Goal: Information Seeking & Learning: Learn about a topic

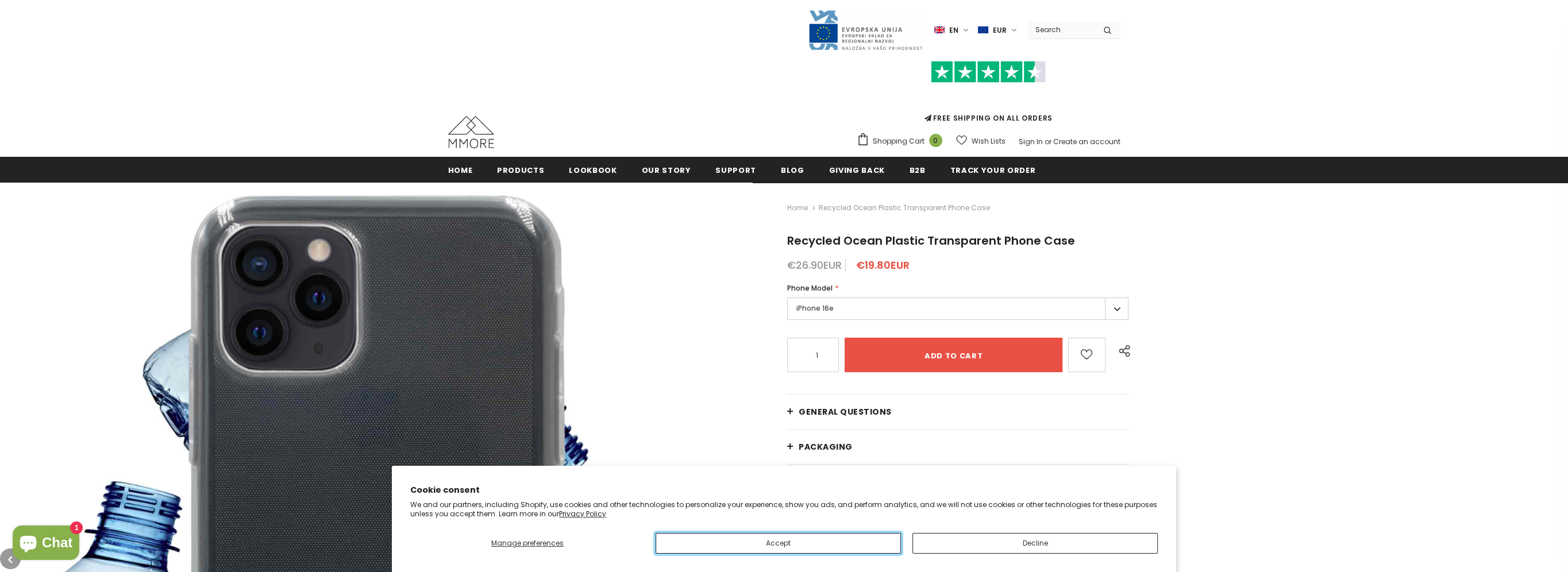
click at [829, 543] on button "Accept" at bounding box center [777, 543] width 245 height 21
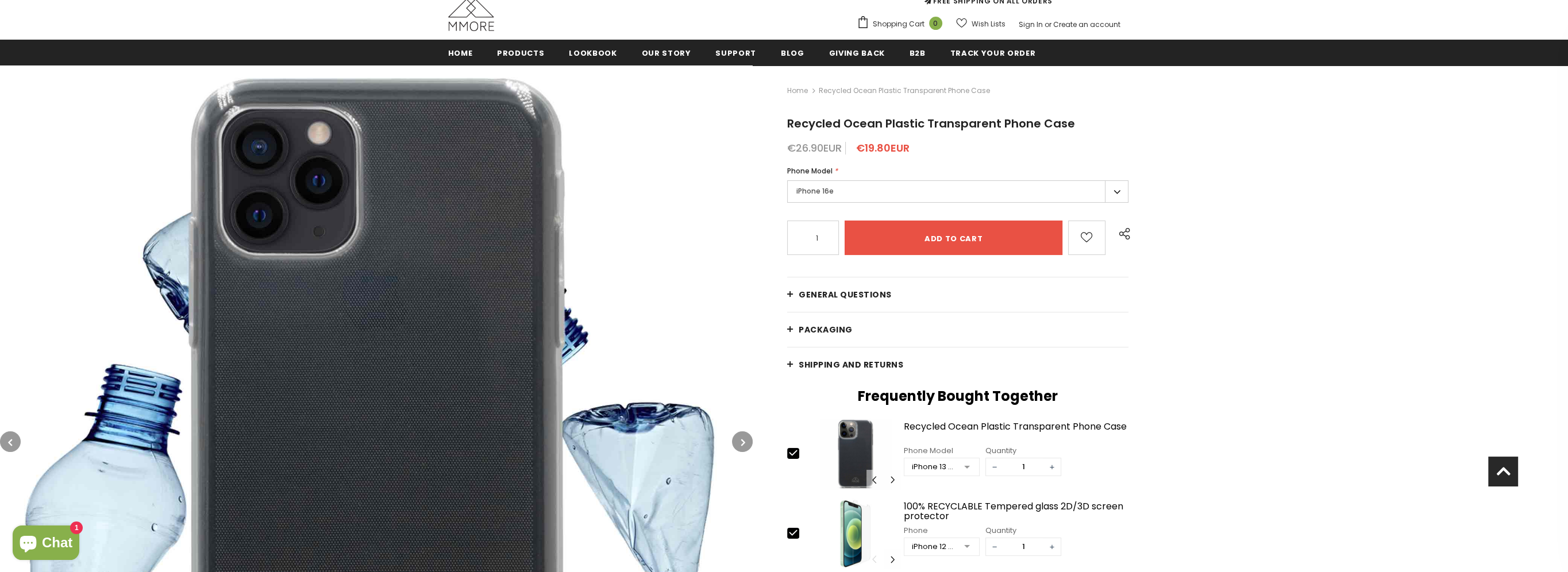
scroll to position [115, 0]
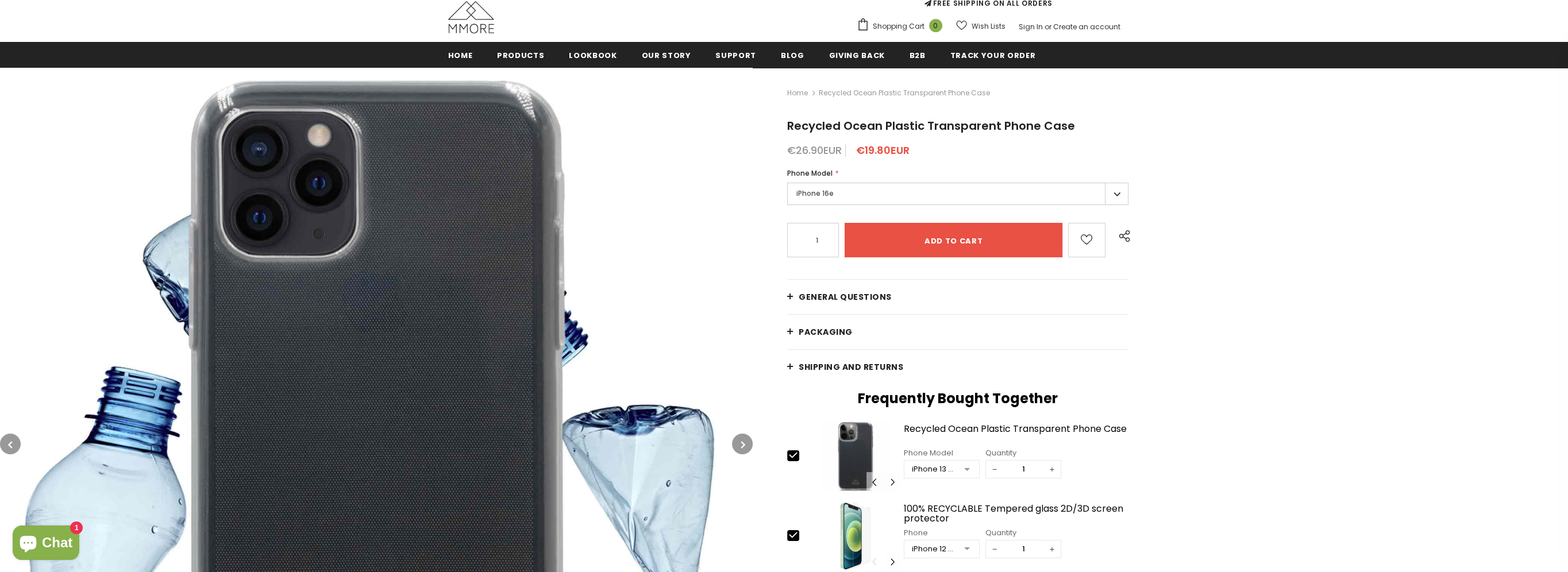
click at [740, 441] on icon "button" at bounding box center [742, 444] width 4 height 12
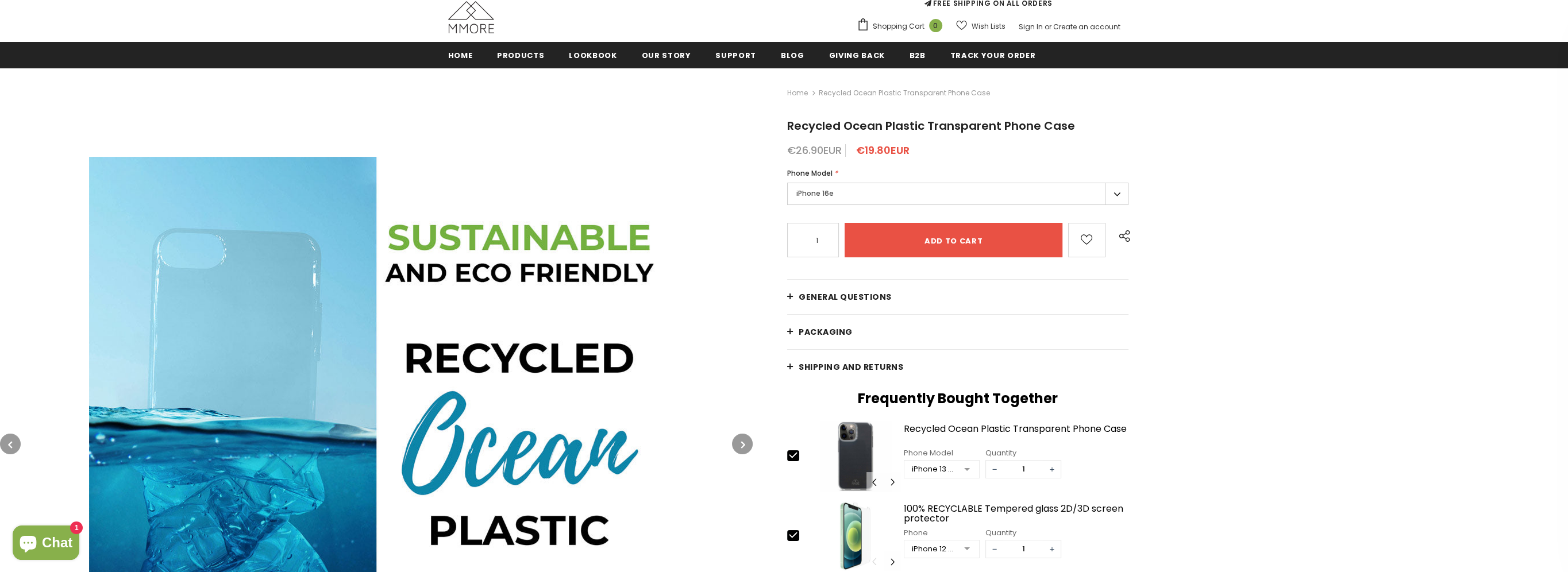
click at [740, 440] on icon "button" at bounding box center [742, 444] width 4 height 12
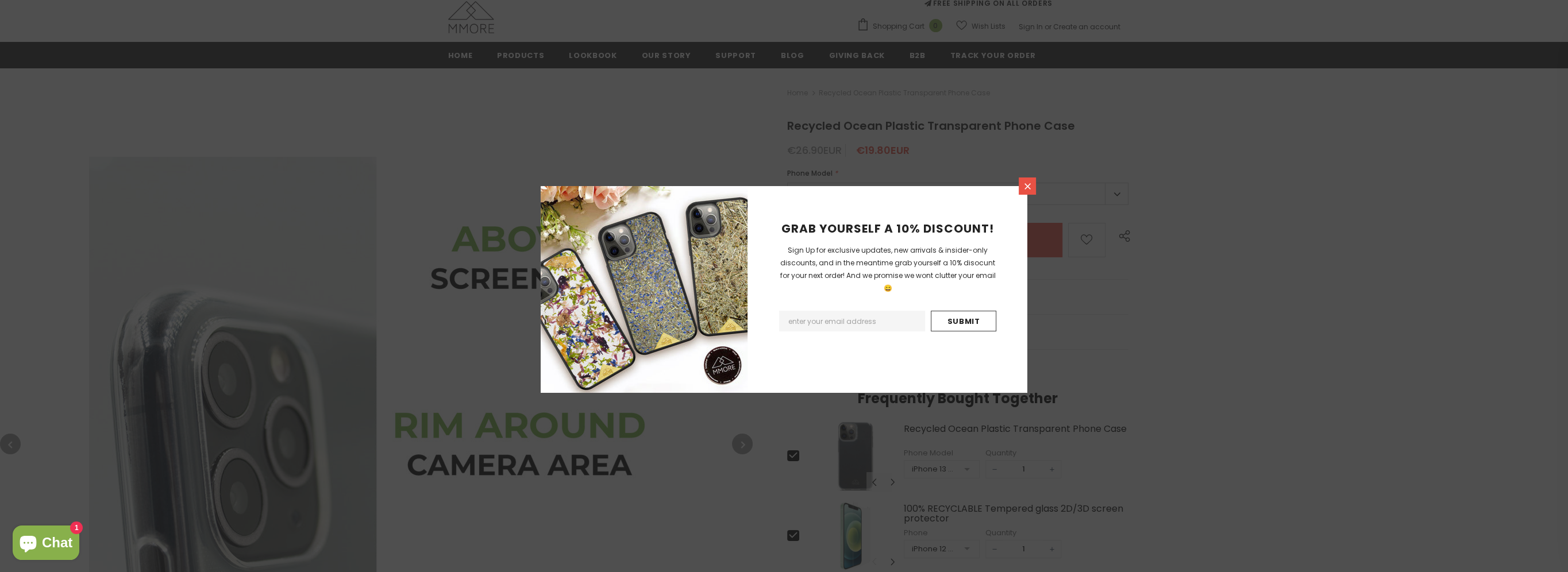
click at [1029, 189] on icon at bounding box center [1027, 186] width 10 height 10
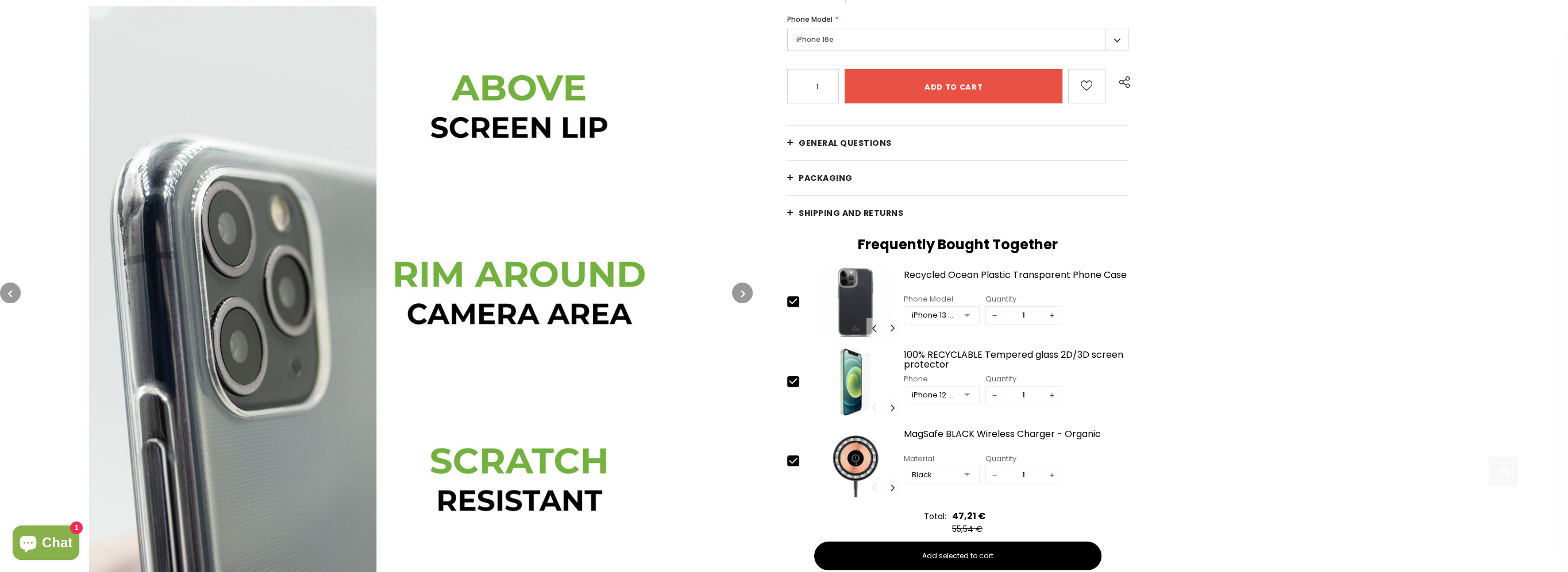
scroll to position [288, 0]
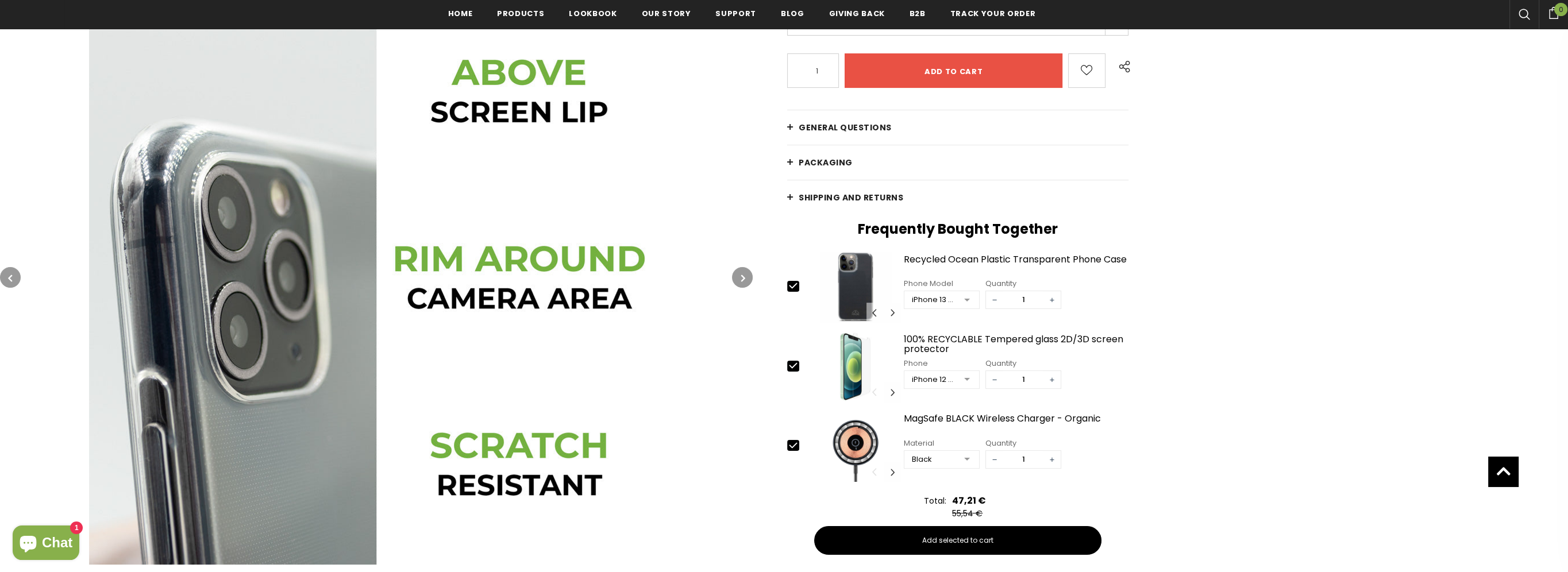
click at [743, 278] on icon "button" at bounding box center [742, 277] width 4 height 12
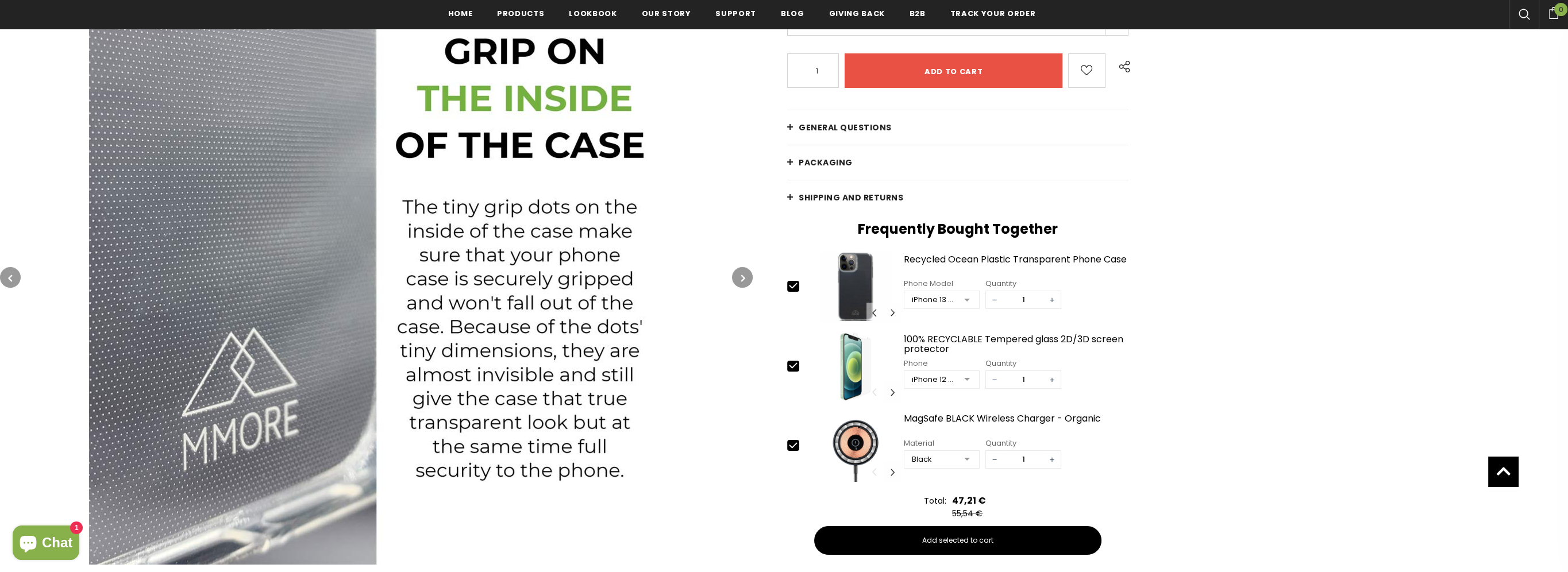
click at [743, 278] on icon "button" at bounding box center [742, 277] width 4 height 12
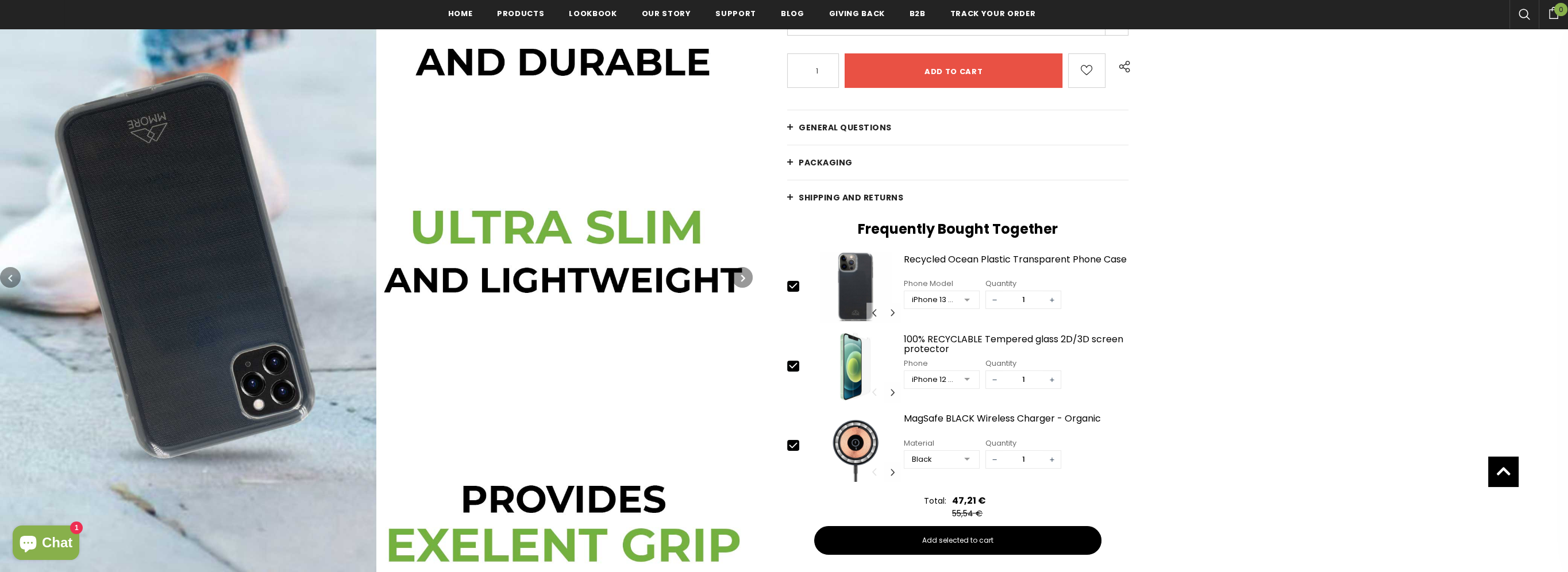
click at [743, 278] on icon "button" at bounding box center [742, 277] width 4 height 12
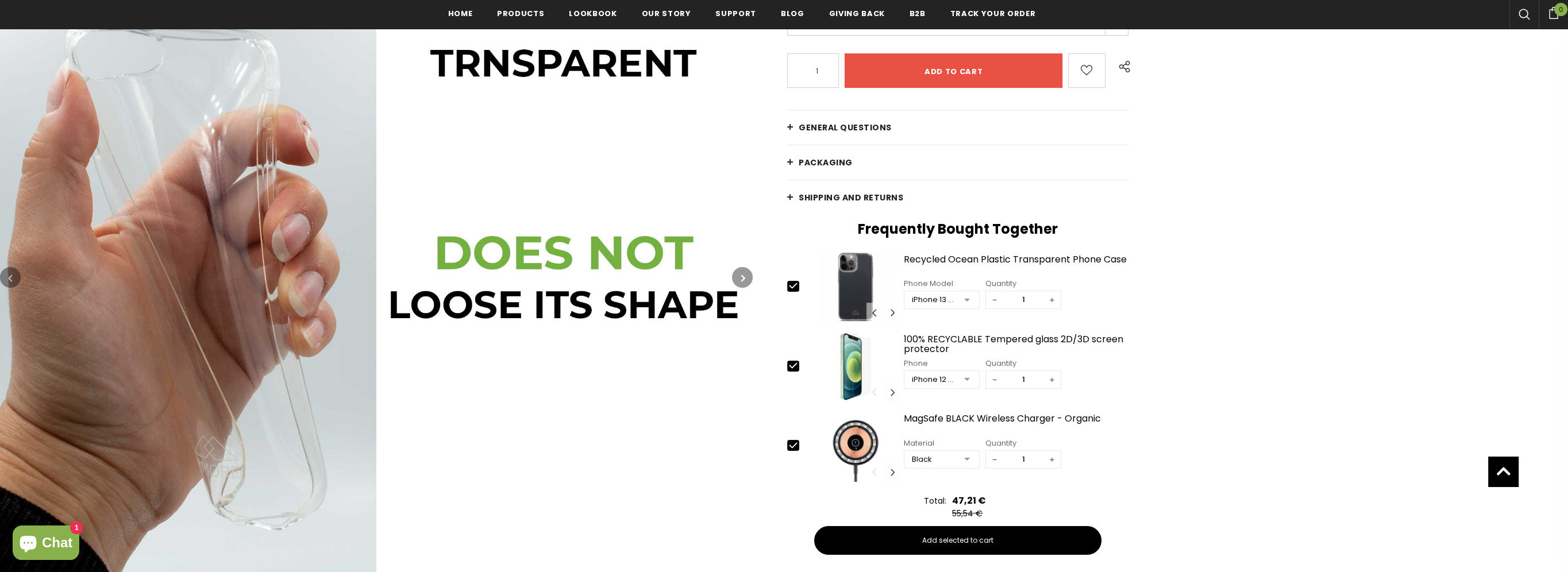
click at [743, 278] on icon "button" at bounding box center [742, 277] width 4 height 12
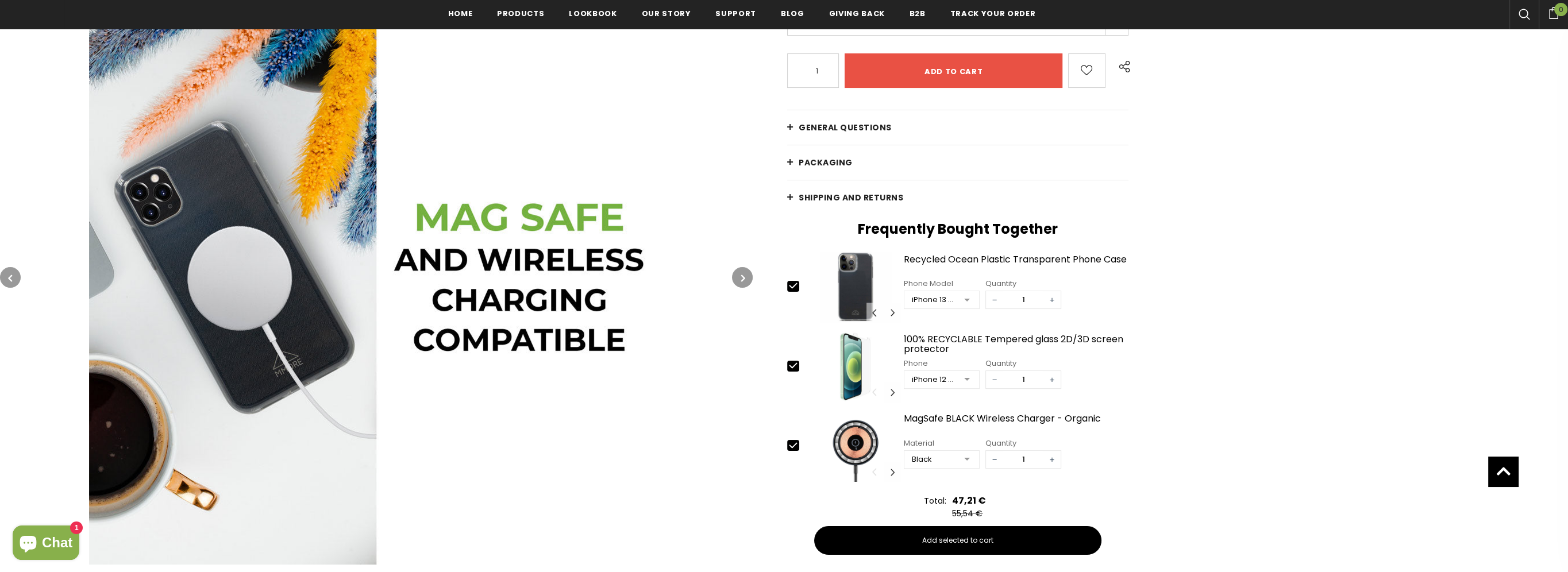
click at [743, 278] on icon "button" at bounding box center [742, 277] width 4 height 12
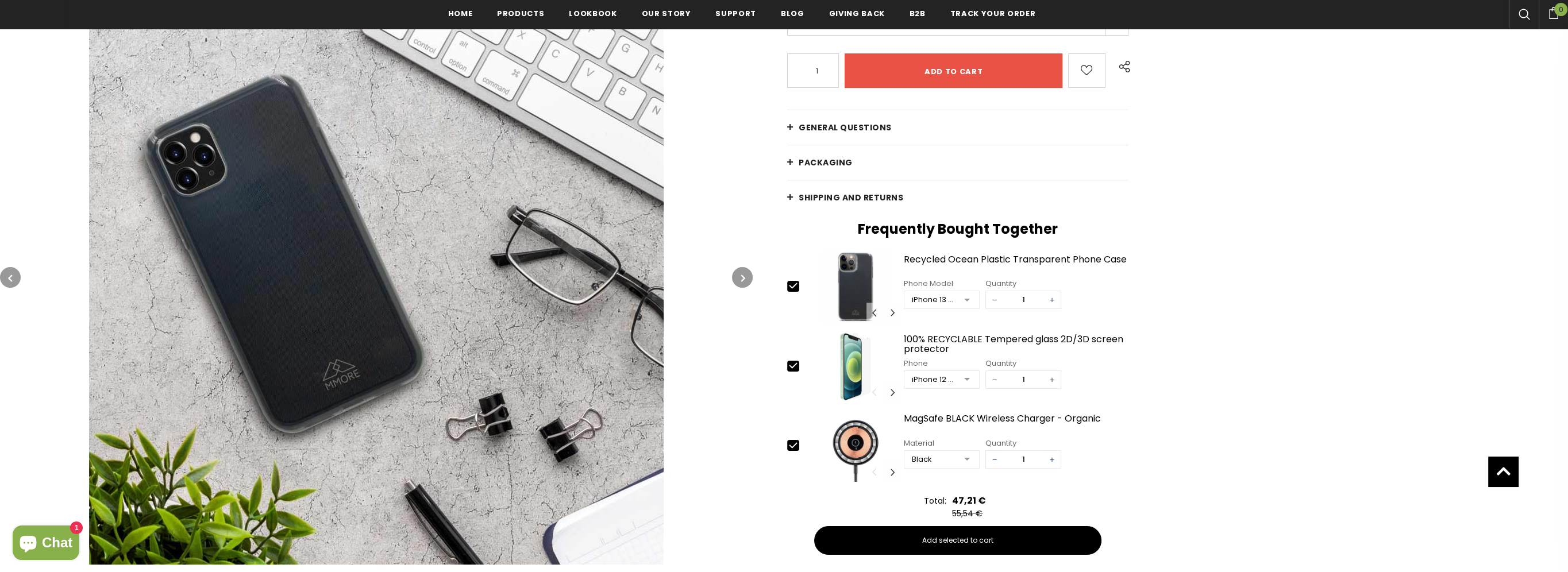
click at [743, 278] on icon "button" at bounding box center [742, 277] width 4 height 12
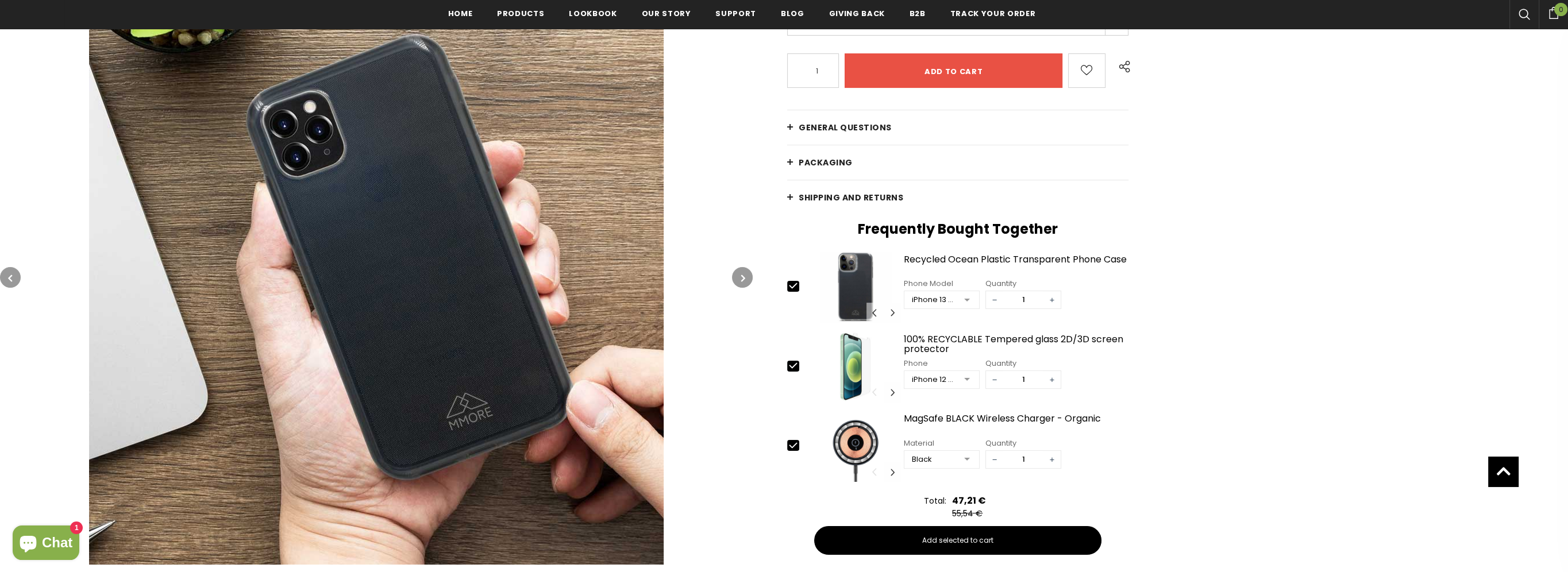
click at [744, 278] on icon "button" at bounding box center [742, 277] width 4 height 12
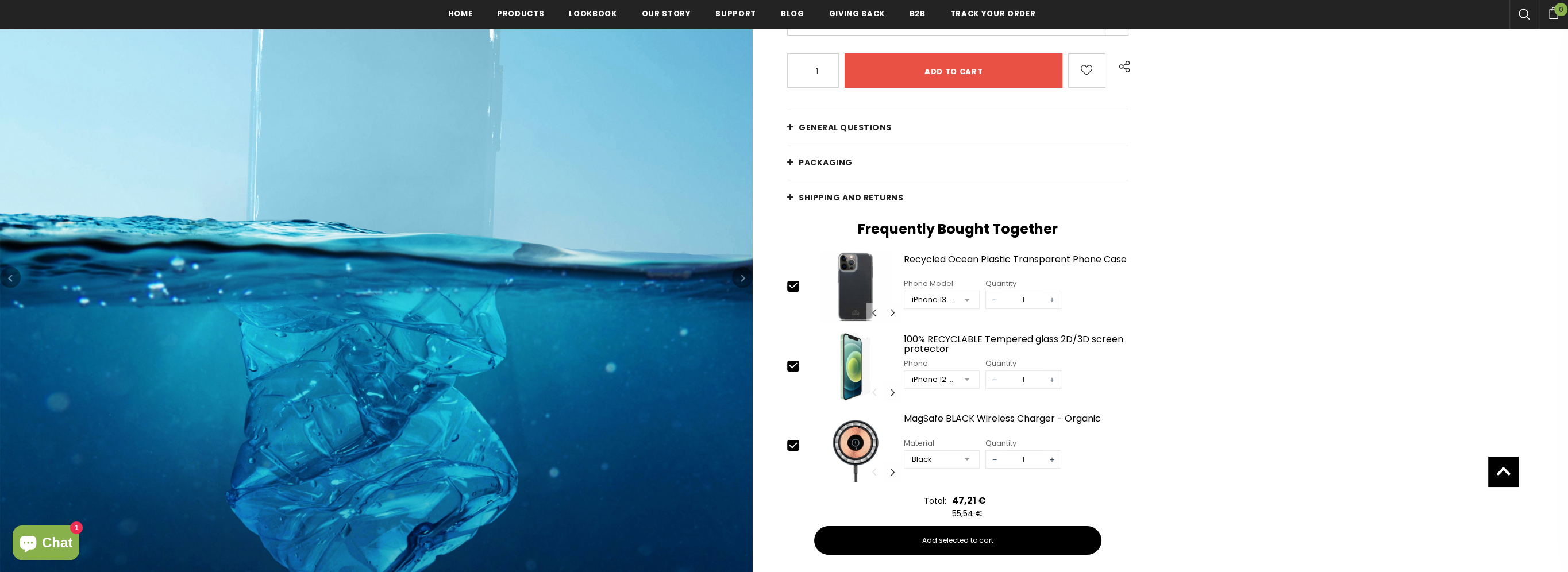
click at [744, 278] on icon "button" at bounding box center [742, 277] width 4 height 12
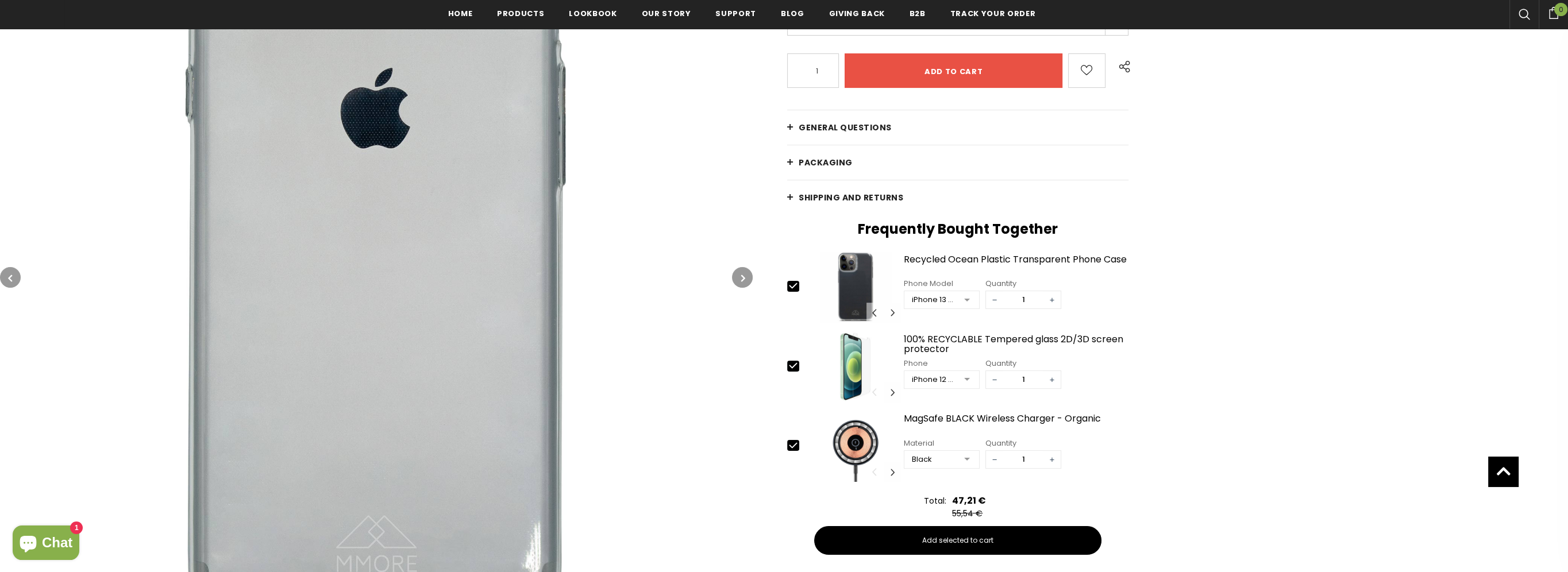
click at [744, 278] on icon "button" at bounding box center [742, 277] width 4 height 12
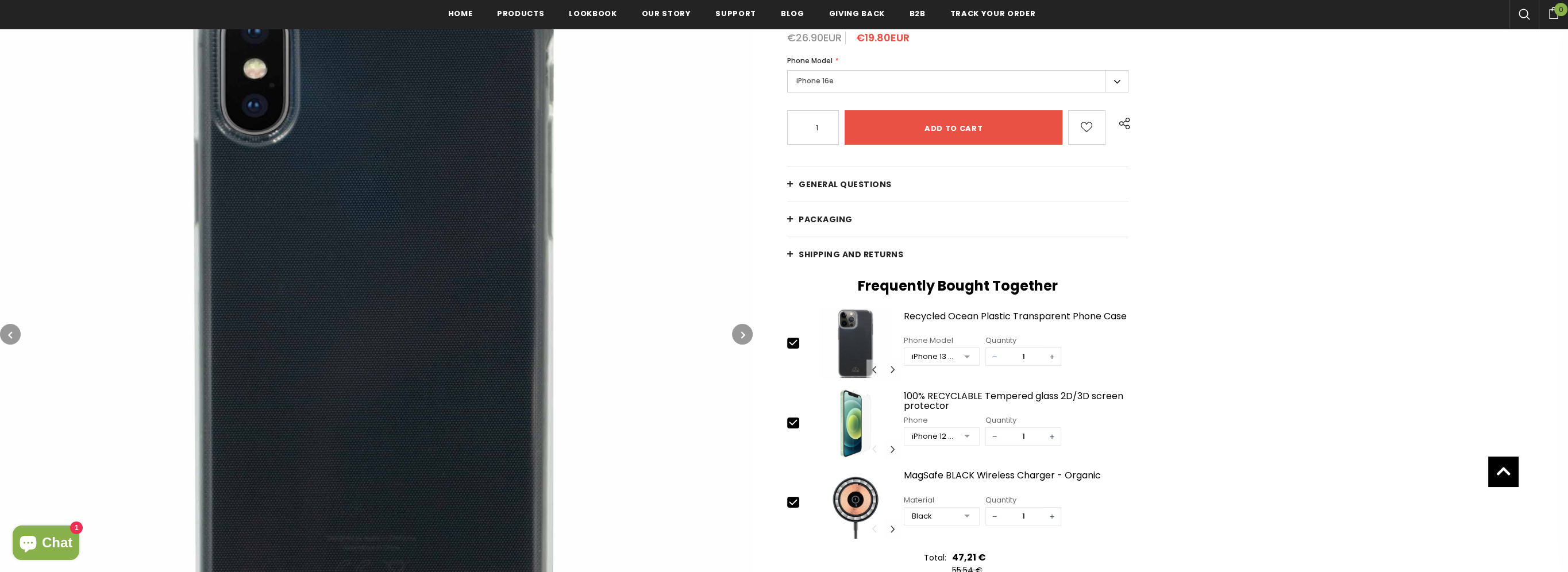
scroll to position [172, 0]
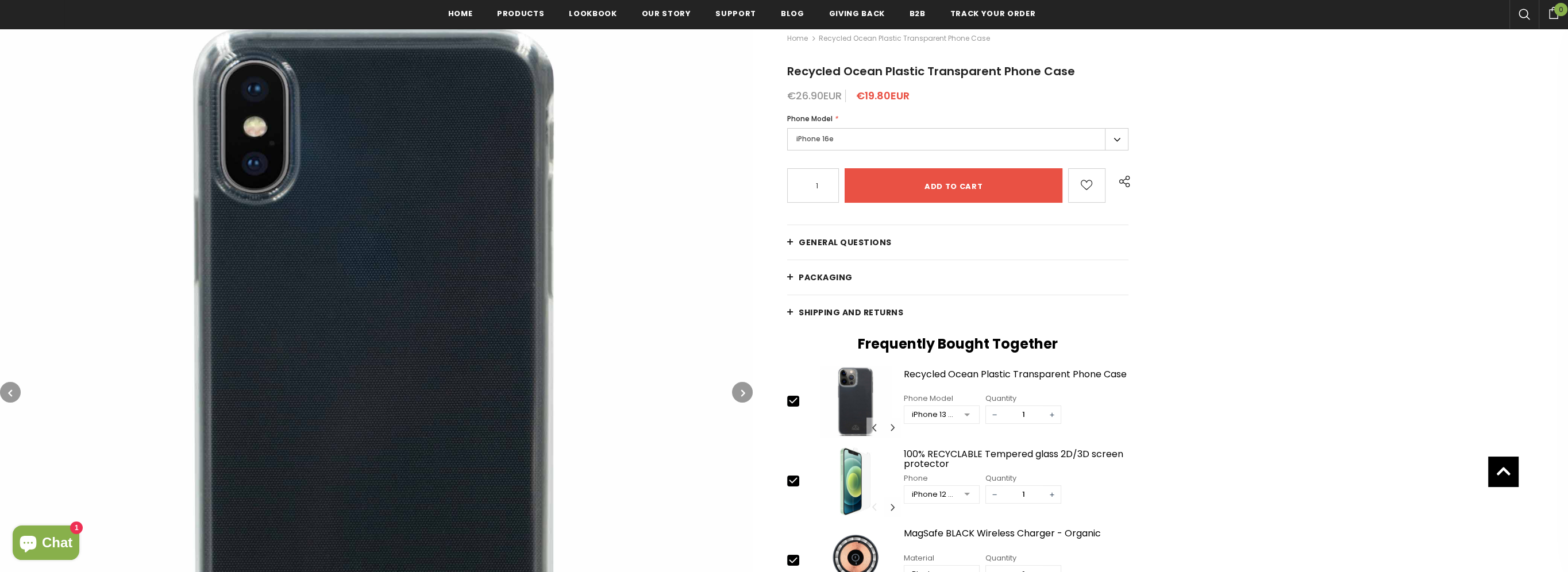
click at [738, 390] on button "button" at bounding box center [742, 392] width 21 height 21
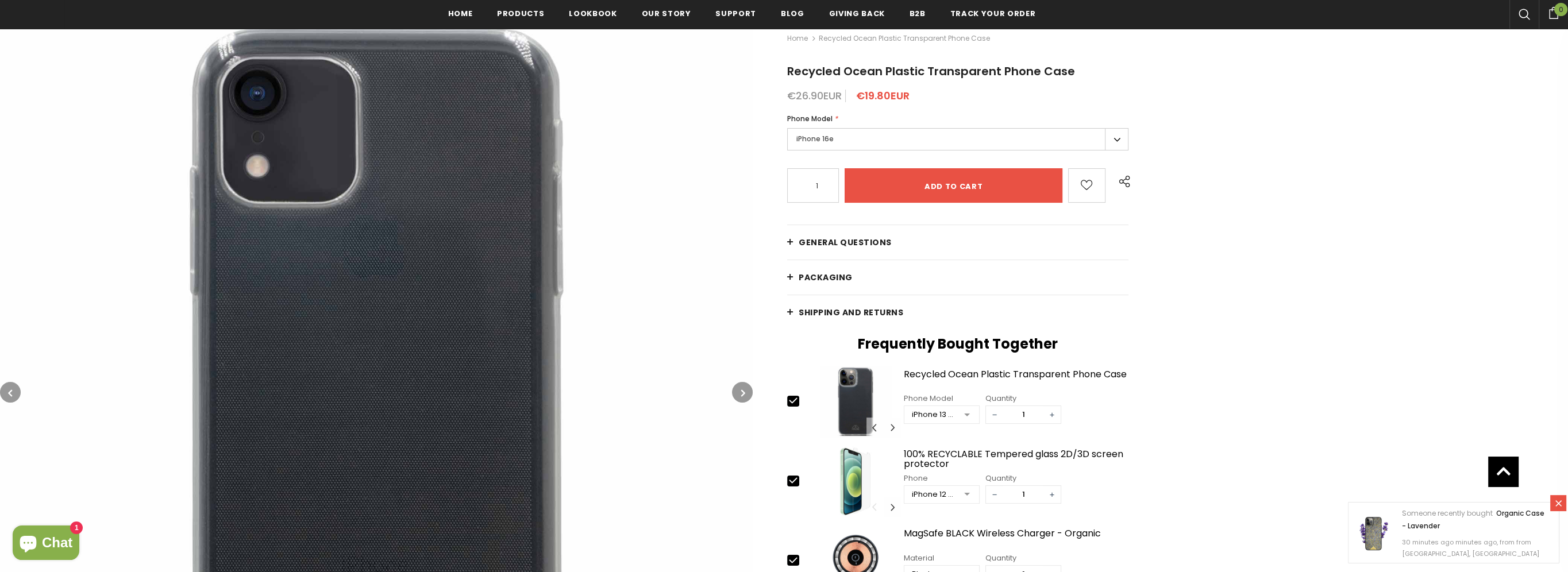
click at [738, 390] on button "button" at bounding box center [742, 392] width 21 height 21
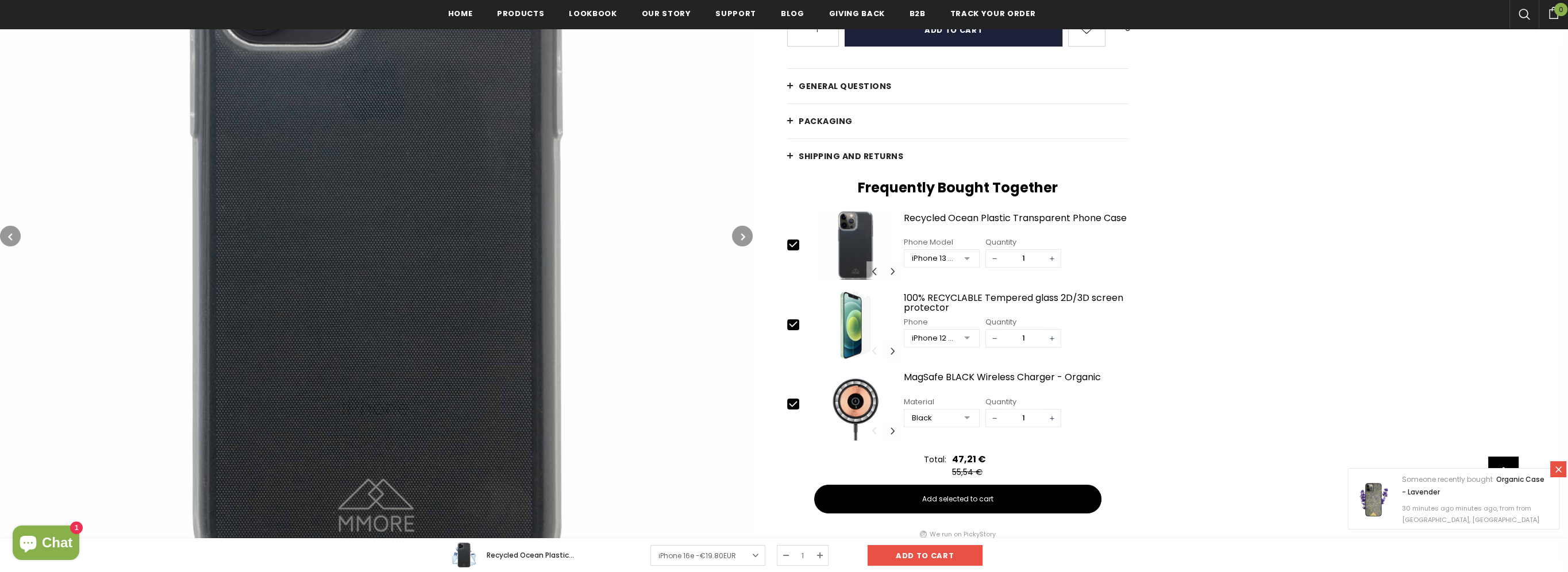
scroll to position [347, 0]
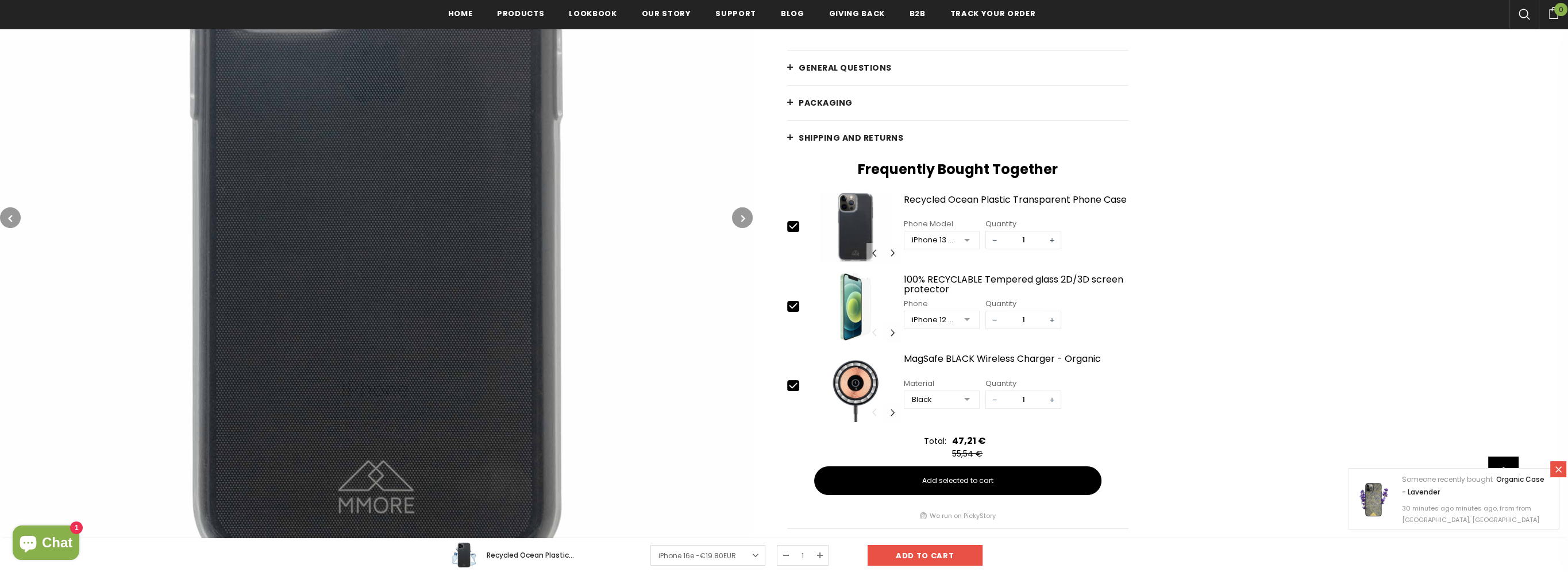
click at [963, 400] on div at bounding box center [967, 400] width 23 height 17
click at [793, 308] on icon at bounding box center [793, 306] width 12 height 12
type input "0"
click at [794, 230] on icon at bounding box center [793, 226] width 12 height 12
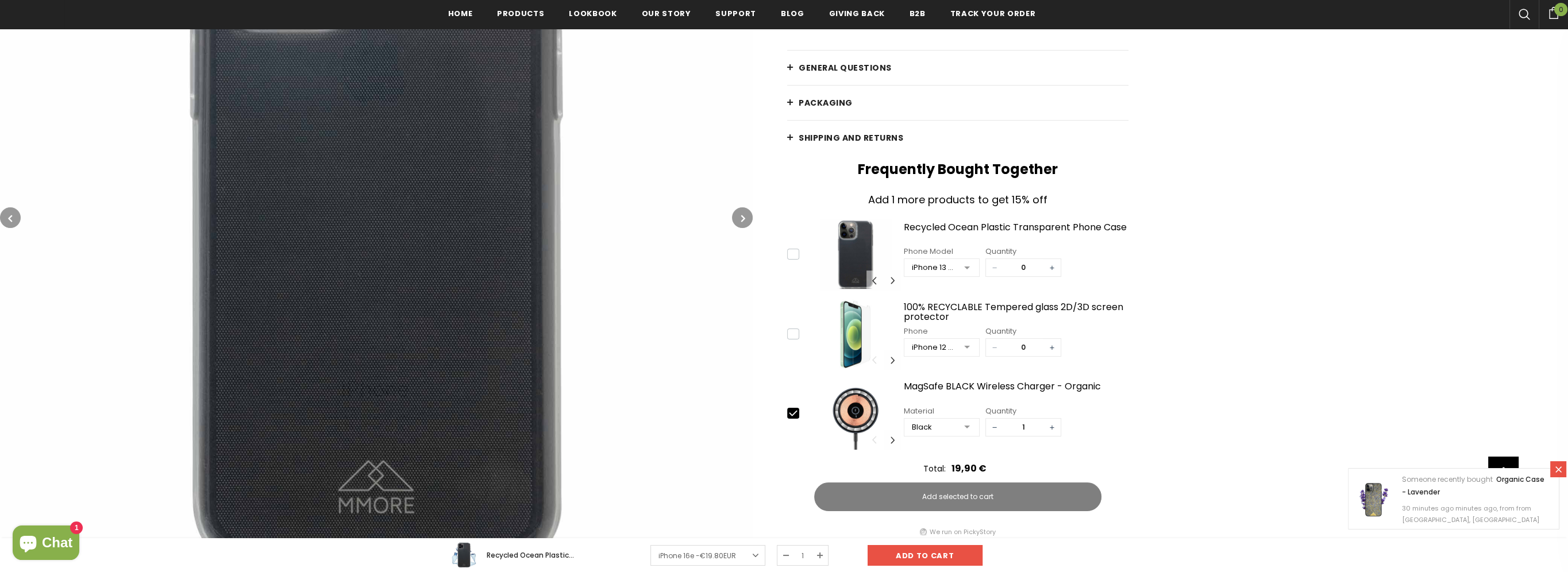
click at [794, 259] on icon at bounding box center [793, 254] width 12 height 12
type input "1"
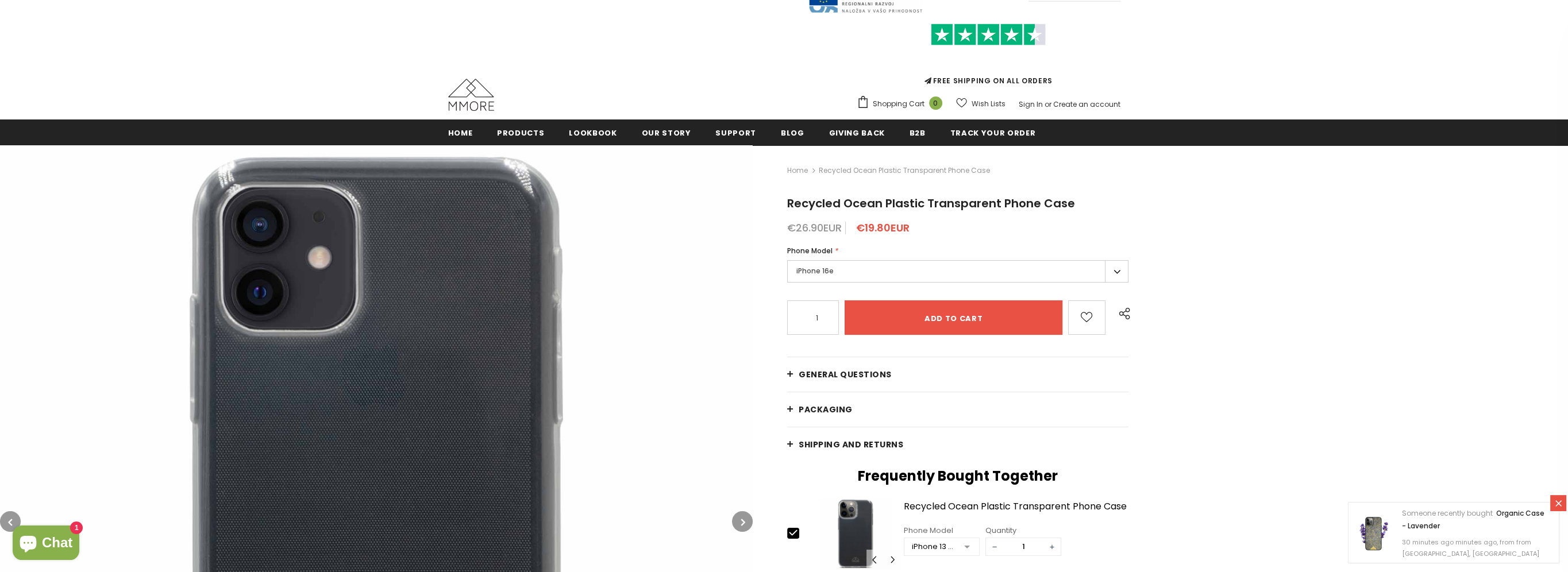
scroll to position [57, 0]
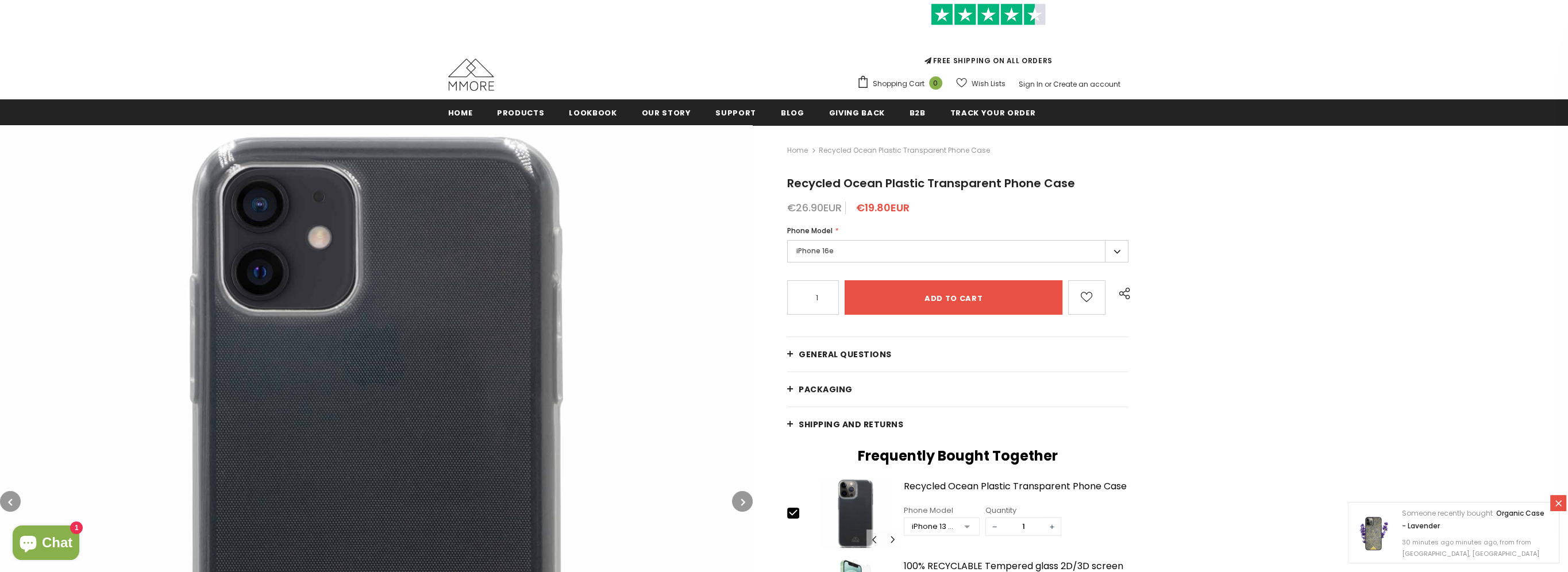
click at [834, 351] on span "General Questions" at bounding box center [845, 354] width 93 height 12
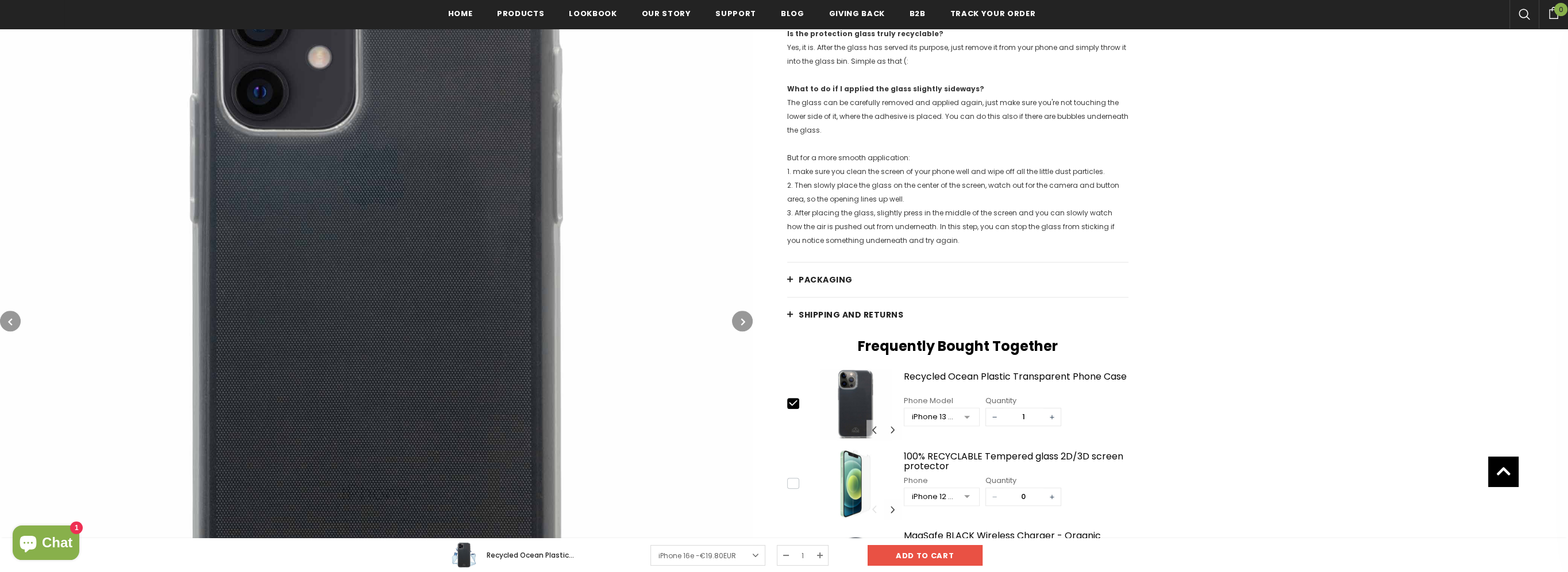
scroll to position [1436, 0]
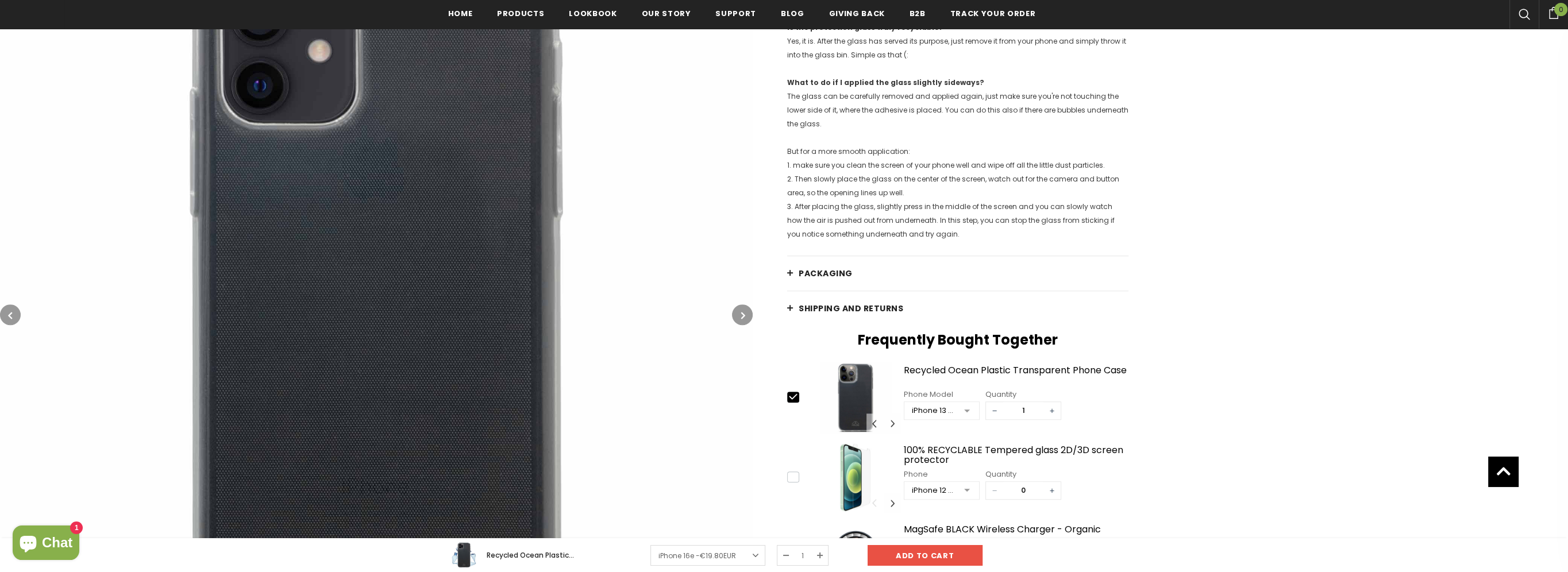
click at [838, 308] on span "Shipping and returns" at bounding box center [850, 308] width 104 height 12
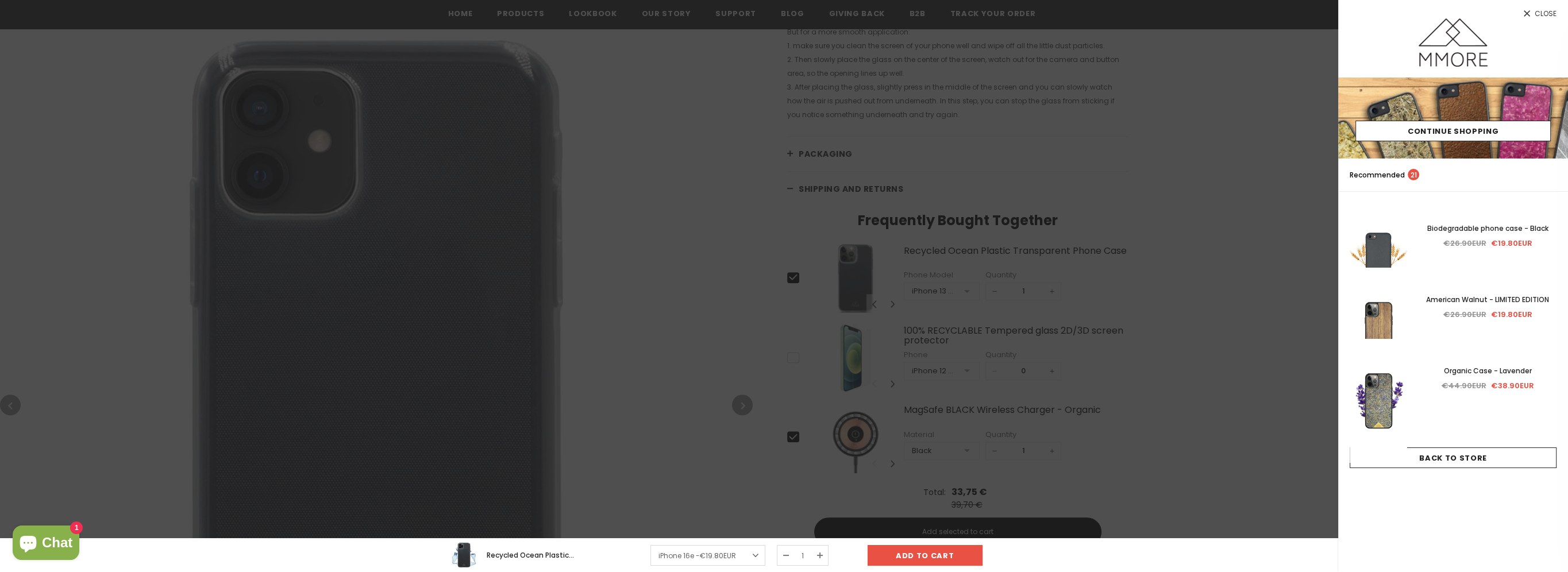
scroll to position [1549, 0]
